Goal: Navigation & Orientation: Understand site structure

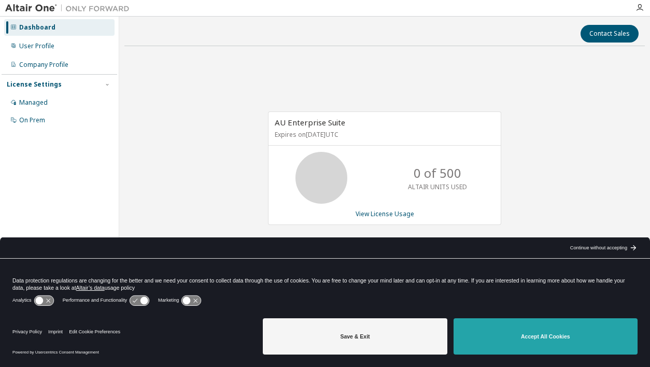
click at [529, 349] on button "Accept All Cookies" at bounding box center [546, 336] width 184 height 36
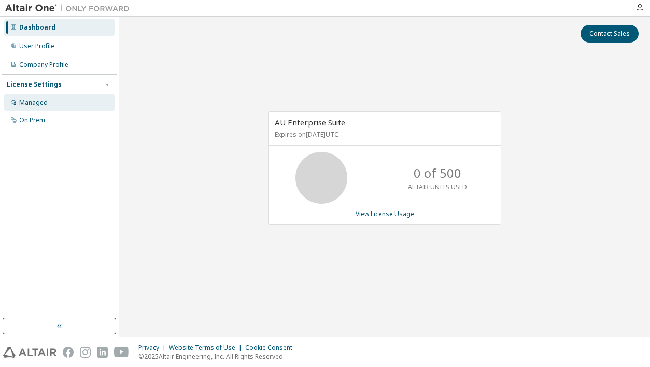
click at [40, 99] on div "Managed" at bounding box center [33, 103] width 29 height 8
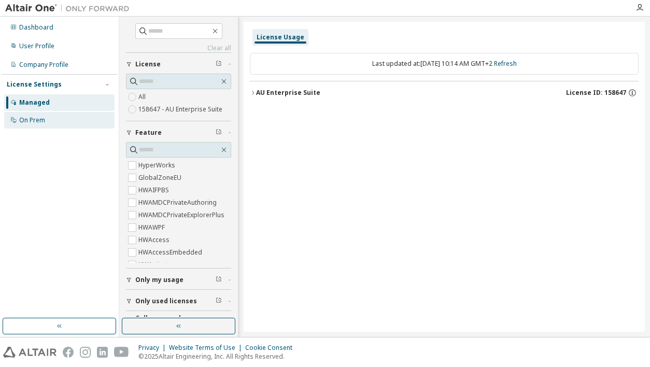
click at [42, 114] on div "On Prem" at bounding box center [59, 120] width 110 height 17
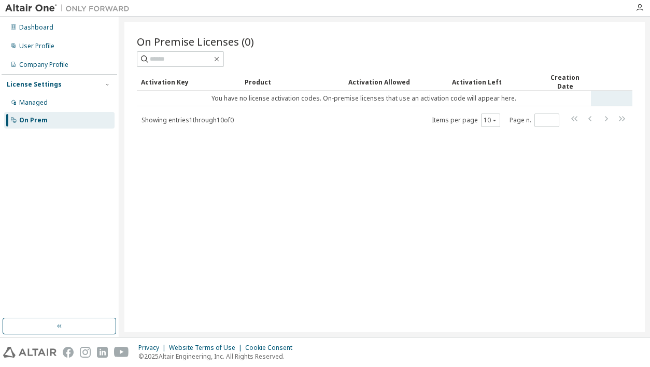
click at [264, 101] on td "You have no license activation codes. On-premise licenses that use an activatio…" at bounding box center [364, 99] width 454 height 16
click at [172, 53] on span at bounding box center [180, 59] width 87 height 16
click at [46, 101] on div "Managed" at bounding box center [33, 103] width 29 height 8
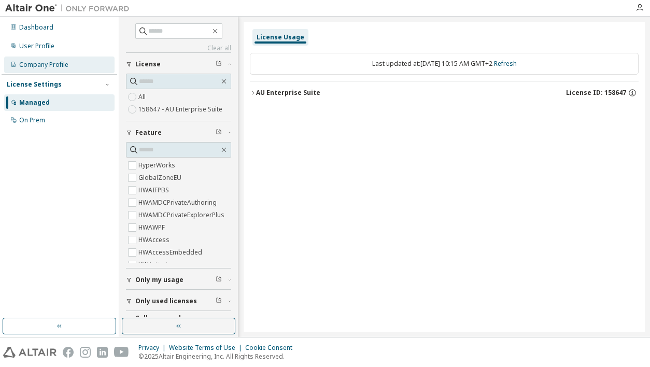
click at [46, 64] on div "Company Profile" at bounding box center [43, 65] width 49 height 8
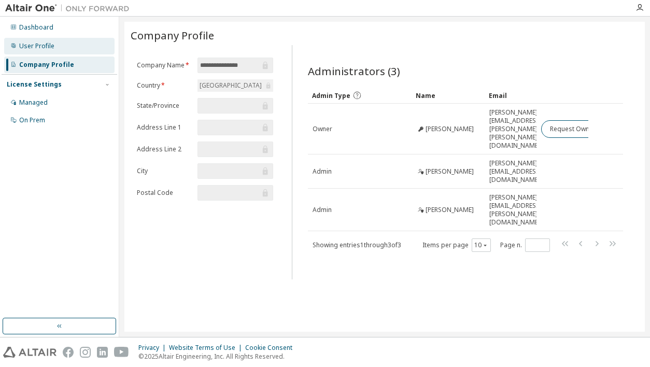
click at [38, 45] on div "User Profile" at bounding box center [36, 46] width 35 height 8
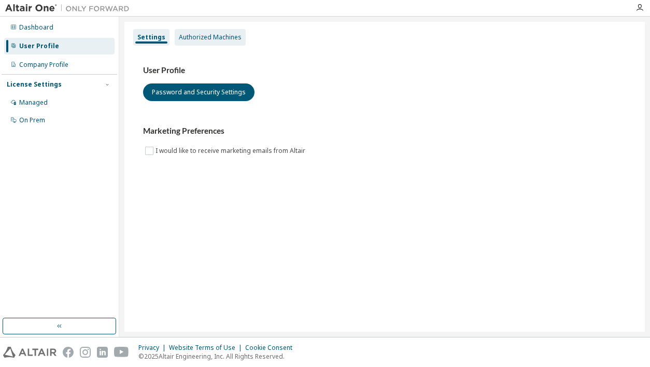
click at [210, 36] on div "Authorized Machines" at bounding box center [210, 37] width 63 height 8
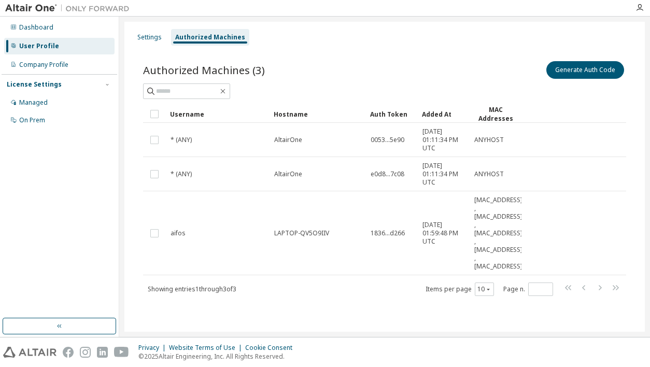
click at [239, 108] on div "Username" at bounding box center [217, 114] width 95 height 17
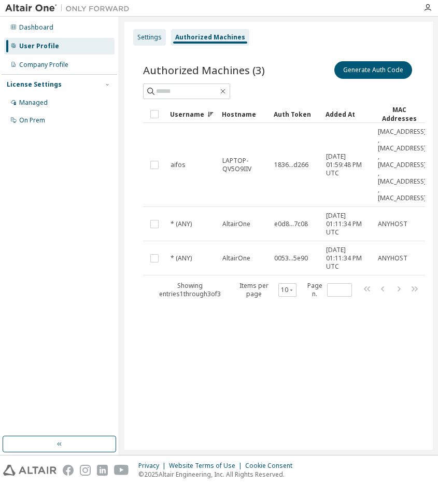
click at [134, 34] on div "Settings" at bounding box center [149, 37] width 33 height 17
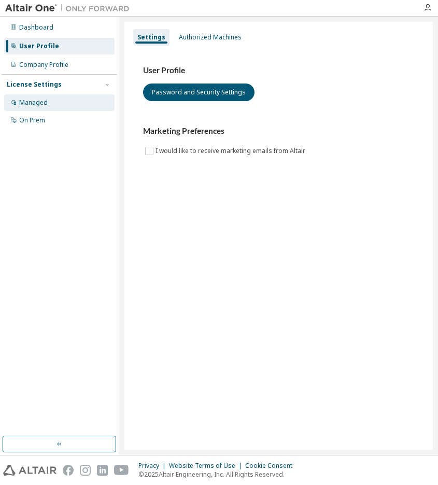
click at [53, 100] on div "Managed" at bounding box center [59, 102] width 110 height 17
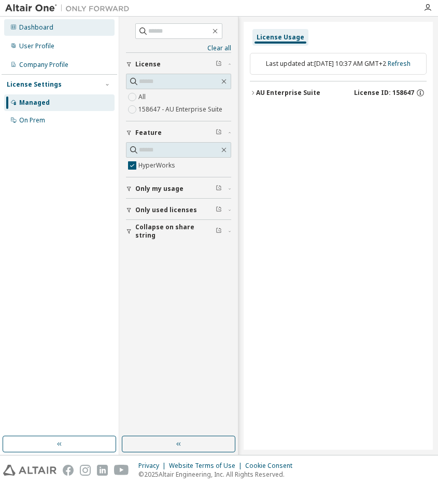
click at [45, 26] on div "Dashboard" at bounding box center [36, 27] width 34 height 8
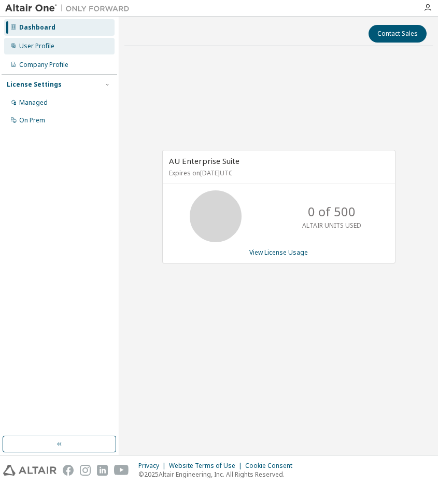
click at [38, 45] on div "User Profile" at bounding box center [36, 46] width 35 height 8
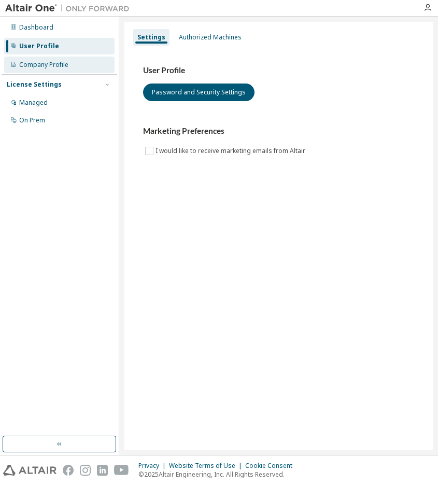
click at [46, 61] on div "Company Profile" at bounding box center [43, 65] width 49 height 8
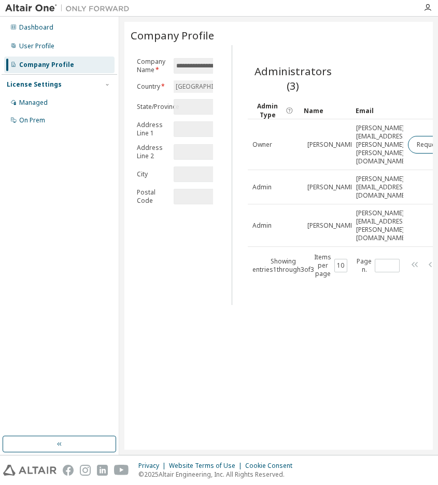
click at [26, 7] on img at bounding box center [70, 8] width 130 height 10
click at [27, 27] on div "Dashboard" at bounding box center [36, 27] width 34 height 8
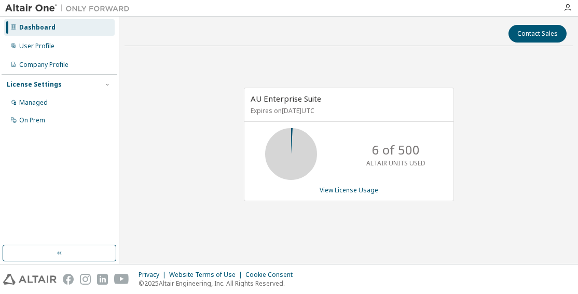
click at [186, 220] on div "AU Enterprise Suite Expires on October 1, 2026 UTC 6 of 500 ALTAIR UNITS USED V…" at bounding box center [348, 149] width 448 height 191
click at [238, 244] on div "AU Enterprise Suite Expires on October 1, 2026 UTC 27 of 500 ALTAIR UNITS USED …" at bounding box center [348, 149] width 448 height 191
click at [248, 224] on div "AU Enterprise Suite Expires on October 1, 2026 UTC 27 of 500 ALTAIR UNITS USED …" at bounding box center [348, 149] width 448 height 191
click at [256, 214] on div "AU Enterprise Suite Expires on October 1, 2026 UTC 27 of 500 ALTAIR UNITS USED …" at bounding box center [348, 149] width 448 height 191
click at [254, 149] on div "27 of 500 ALTAIR UNITS USED" at bounding box center [348, 154] width 209 height 52
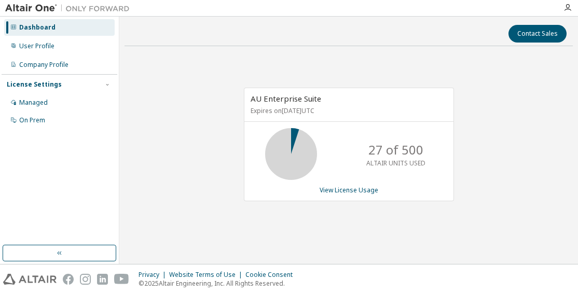
click at [279, 198] on div "AU Enterprise Suite Expires on October 1, 2026 UTC 27 of 500 ALTAIR UNITS USED …" at bounding box center [349, 145] width 210 height 114
click at [451, 86] on div "AU Enterprise Suite Expires on October 1, 2026 UTC 27 of 500 ALTAIR UNITS USED …" at bounding box center [348, 149] width 448 height 191
click at [331, 219] on div "AU Enterprise Suite Expires on October 1, 2026 UTC 27 of 500 ALTAIR UNITS USED …" at bounding box center [348, 149] width 448 height 191
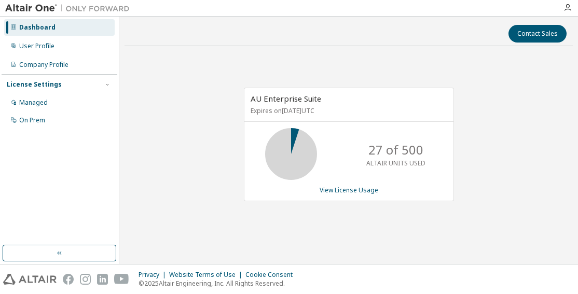
click at [310, 218] on div "AU Enterprise Suite Expires on October 1, 2026 UTC 27 of 500 ALTAIR UNITS USED …" at bounding box center [348, 149] width 448 height 191
click at [321, 205] on div "AU Enterprise Suite Expires on October 1, 2026 UTC 27 of 500 ALTAIR UNITS USED …" at bounding box center [343, 150] width 220 height 124
click at [341, 218] on div "AU Enterprise Suite Expires on October 1, 2026 UTC 27 of 500 ALTAIR UNITS USED …" at bounding box center [348, 149] width 448 height 191
click at [350, 54] on div "AU Enterprise Suite Expires on October 1, 2026 UTC 27 of 500 ALTAIR UNITS USED …" at bounding box center [348, 149] width 448 height 191
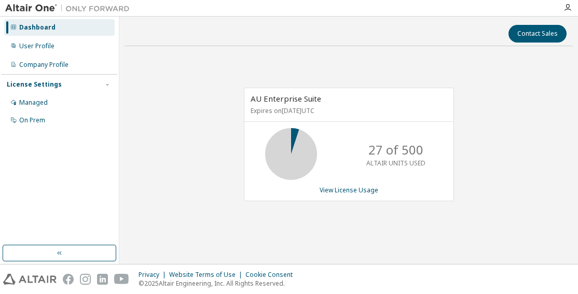
click at [396, 87] on div "AU Enterprise Suite Expires on October 1, 2026 UTC 27 of 500 ALTAIR UNITS USED …" at bounding box center [348, 149] width 448 height 191
